Goal: Task Accomplishment & Management: Manage account settings

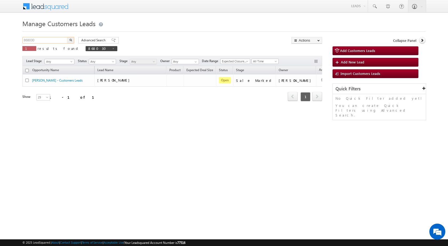
drag, startPoint x: 39, startPoint y: 42, endPoint x: 13, endPoint y: 41, distance: 26.2
click at [13, 41] on body "Menu [PERSON_NAME] sitar a8@ks erve." at bounding box center [224, 75] width 448 height 151
paste input "90098"
type input "890098"
click at [67, 37] on button "button" at bounding box center [70, 40] width 7 height 6
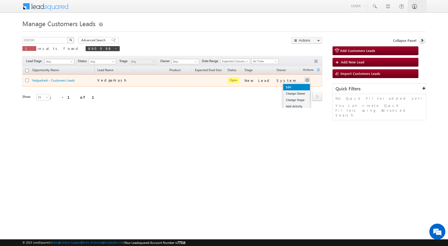
click at [295, 86] on link "Edit" at bounding box center [296, 87] width 27 height 6
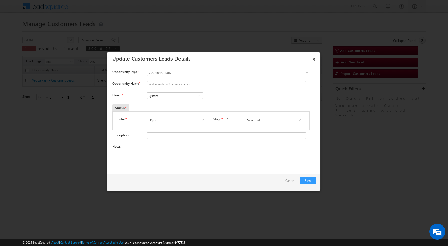
click at [298, 123] on input "New Lead" at bounding box center [274, 120] width 57 height 6
click at [300, 119] on input "New Lead" at bounding box center [274, 120] width 57 height 6
click at [297, 121] on span at bounding box center [299, 120] width 5 height 4
click at [263, 155] on link "Sale Marked" at bounding box center [274, 157] width 57 height 6
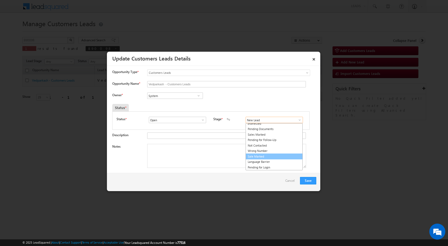
type input "Sale Marked"
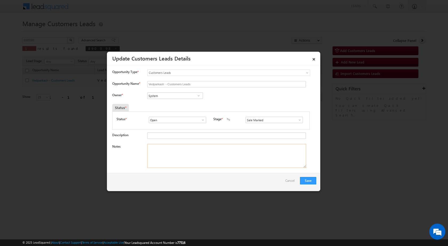
click at [183, 153] on textarea "Notes" at bounding box center [226, 156] width 159 height 24
paste textarea "890098 - IVR - [PERSON_NAME] - 9034455568 - ROHTAK 124001 - P+C - PLOT V. 30 LA…"
type textarea "890098 - IVR - [PERSON_NAME] - 9034455568 - ROHTAK 124001 - P+C - PLOT V. 30 LA…"
click at [167, 186] on div "Save Cancel" at bounding box center [213, 182] width 213 height 18
click at [180, 98] on input "System" at bounding box center [175, 96] width 56 height 6
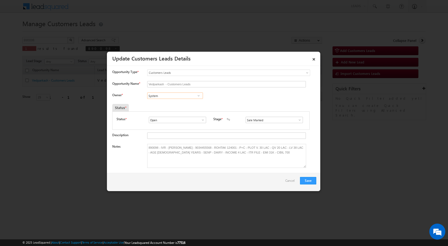
paste input "[PERSON_NAME][EMAIL_ADDRESS][DOMAIN_NAME]"
click at [162, 105] on span "[PERSON_NAME][EMAIL_ADDRESS][DOMAIN_NAME]" at bounding box center [173, 106] width 48 height 4
type input "Ravinder"
click at [232, 180] on div "Save Cancel" at bounding box center [213, 182] width 213 height 18
click at [308, 180] on button "Save" at bounding box center [308, 180] width 16 height 7
